Goal: Find specific page/section: Find specific page/section

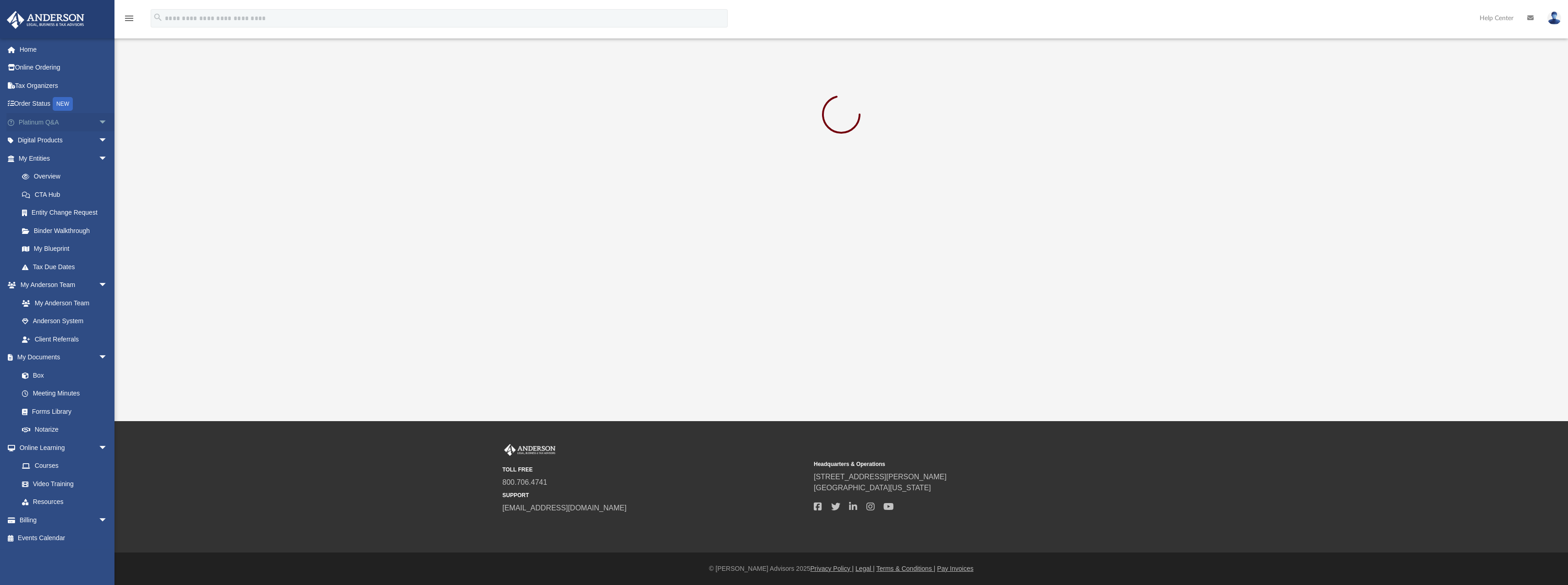
click at [36, 123] on link "Platinum Q&A arrow_drop_down" at bounding box center [64, 122] width 115 height 18
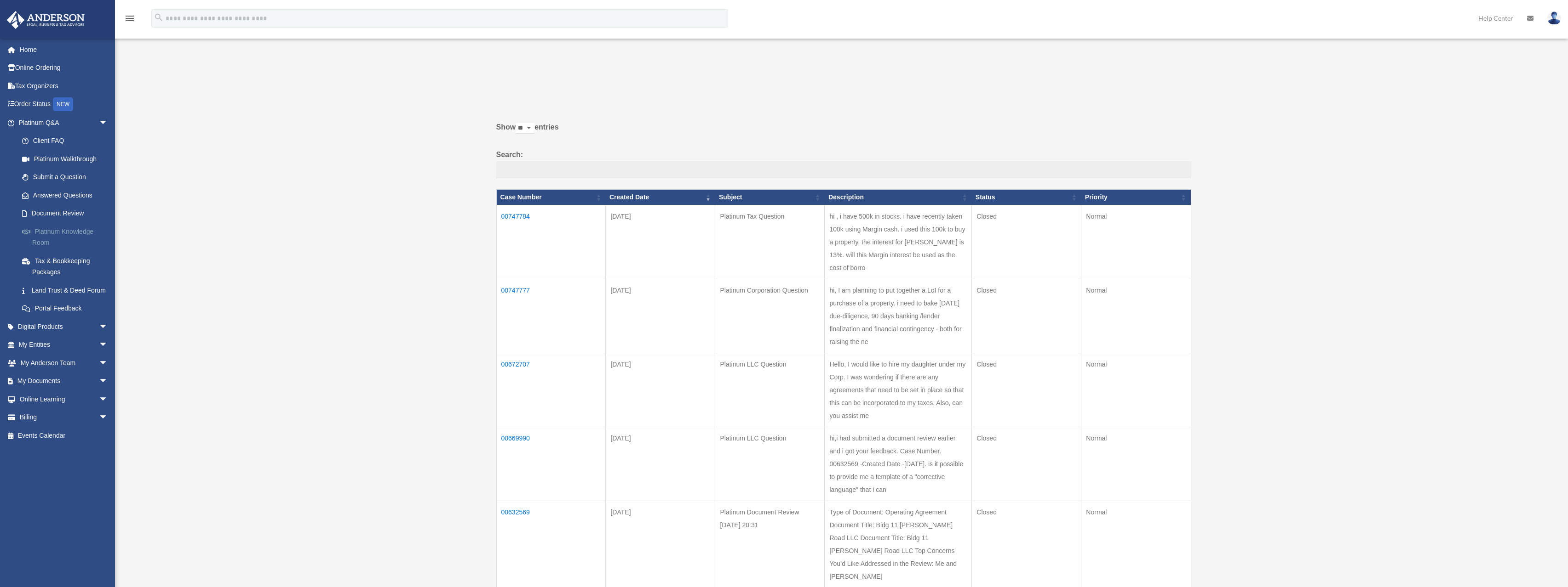
click at [60, 233] on link "Platinum Knowledge Room" at bounding box center [67, 237] width 109 height 29
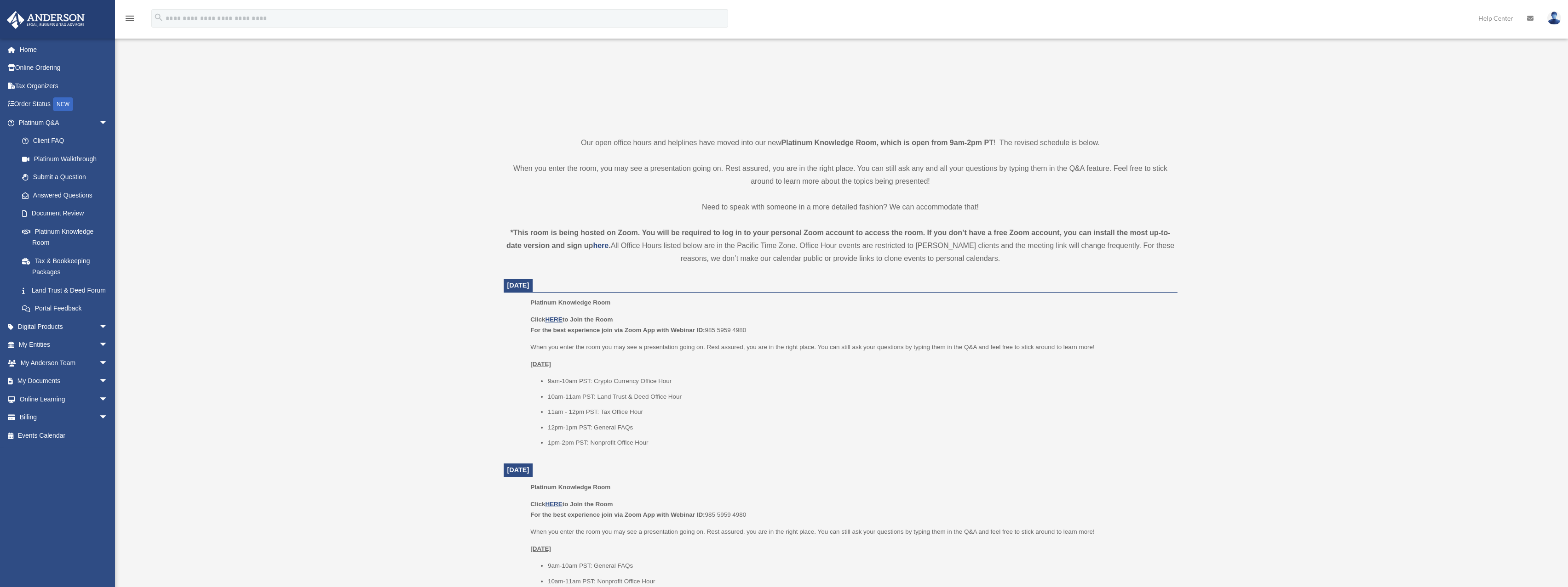
scroll to position [234, 0]
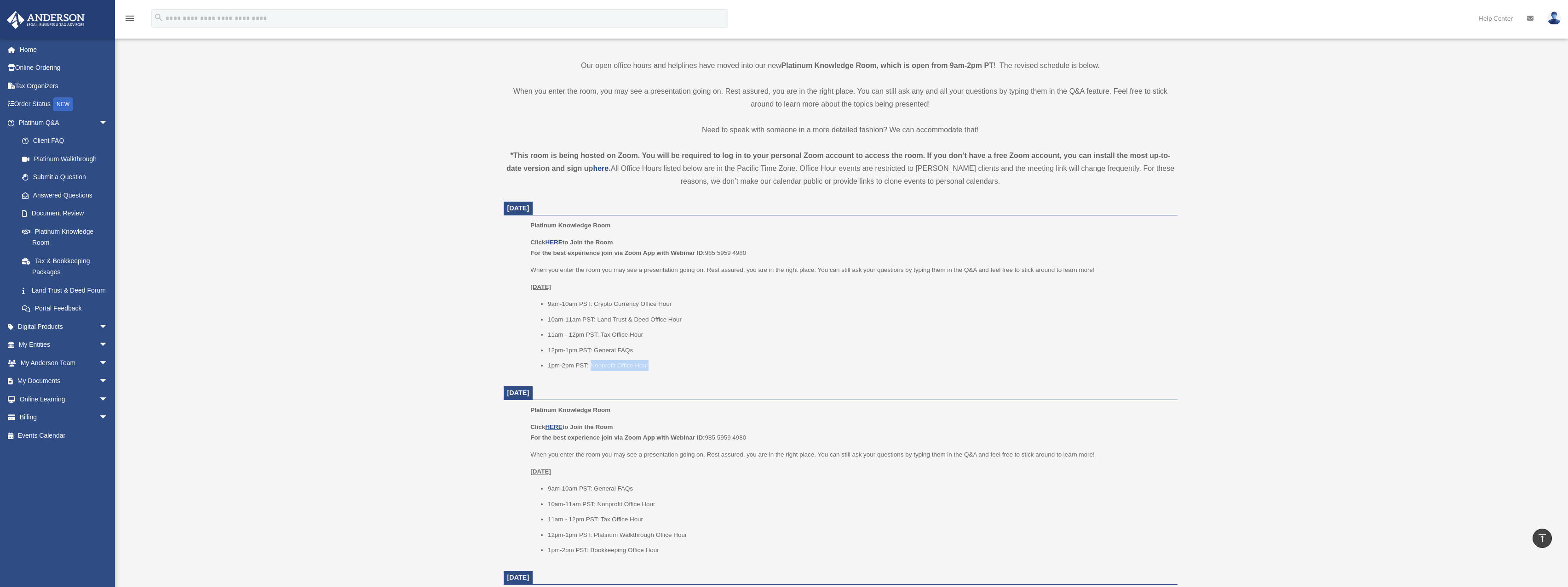
drag, startPoint x: 591, startPoint y: 365, endPoint x: 666, endPoint y: 365, distance: 75.0
click at [666, 365] on li "1pm-2pm PST: Nonprofit Office Hour" at bounding box center [859, 366] width 623 height 11
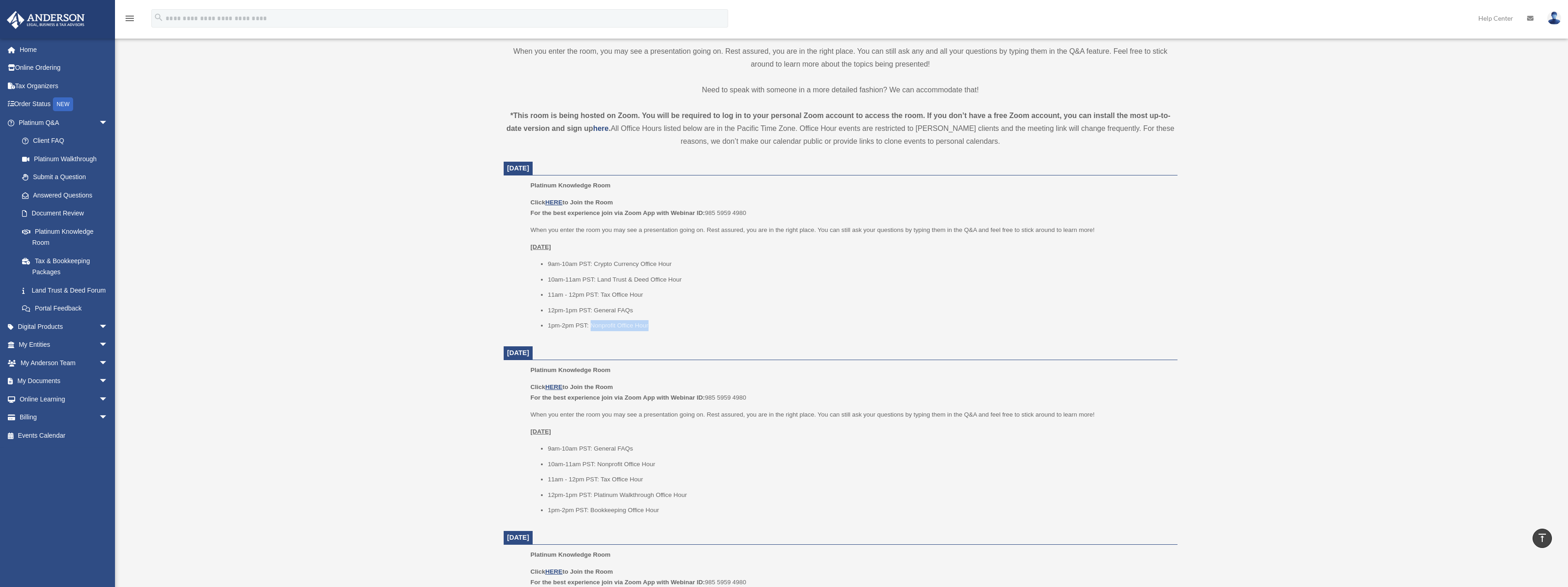
scroll to position [274, 0]
